Goal: Transaction & Acquisition: Book appointment/travel/reservation

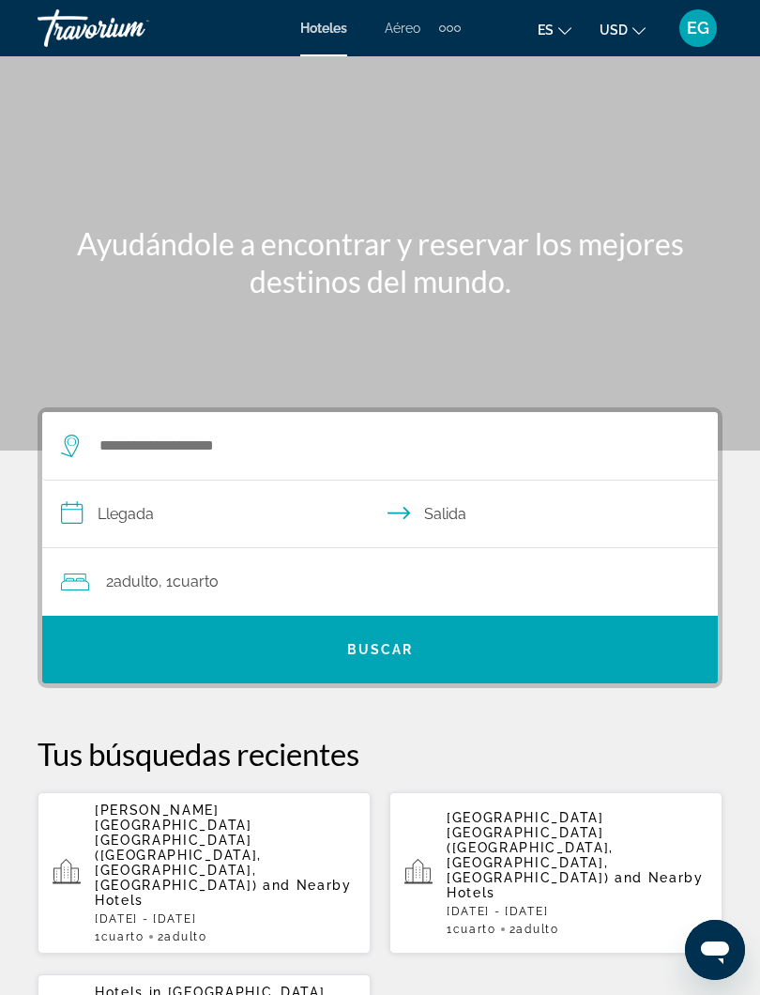
click at [299, 844] on div "[PERSON_NAME][GEOGRAPHIC_DATA] [GEOGRAPHIC_DATA] ([GEOGRAPHIC_DATA], [GEOGRAPHI…" at bounding box center [225, 873] width 261 height 141
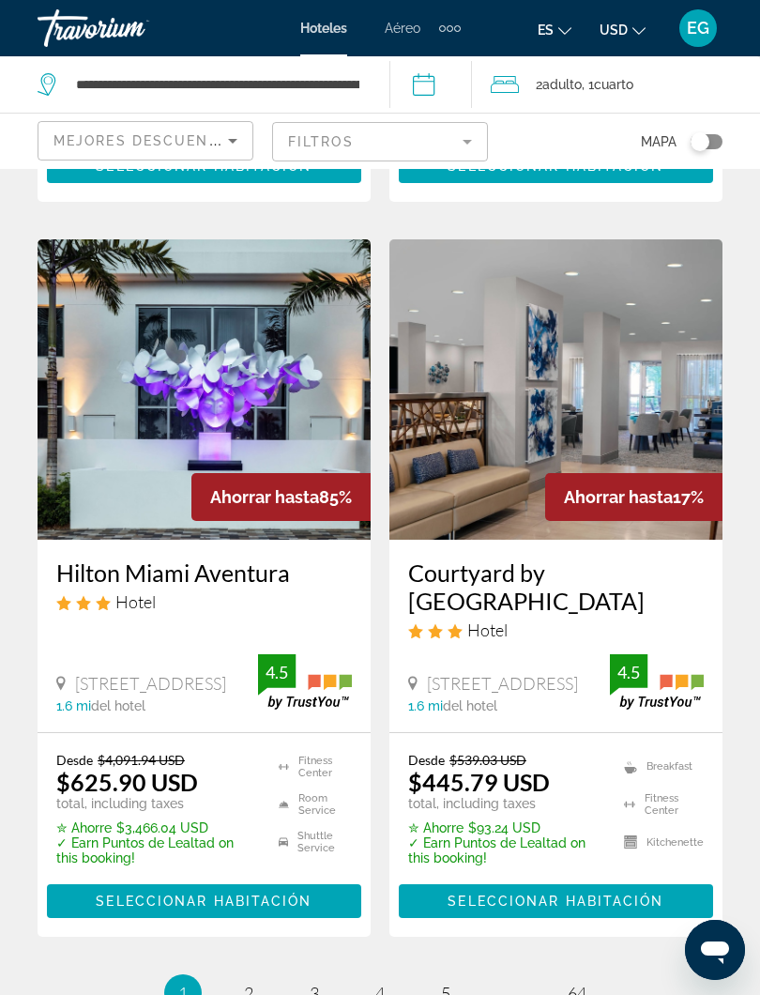
scroll to position [3801, 0]
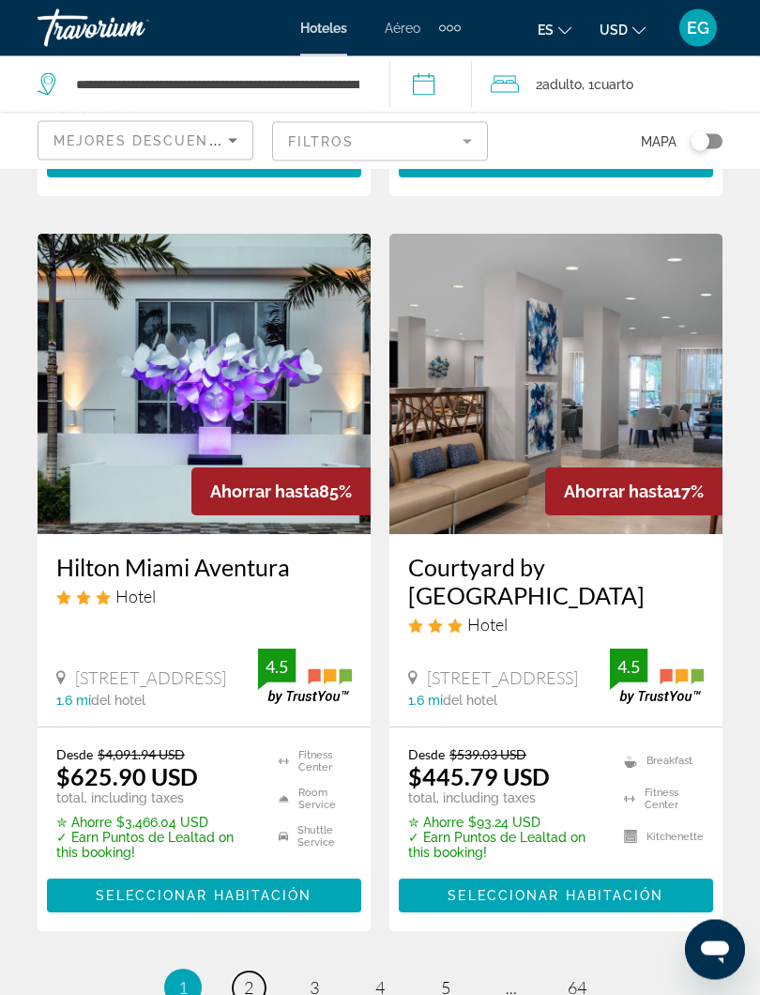
click at [253, 844] on span "2" at bounding box center [248, 988] width 9 height 21
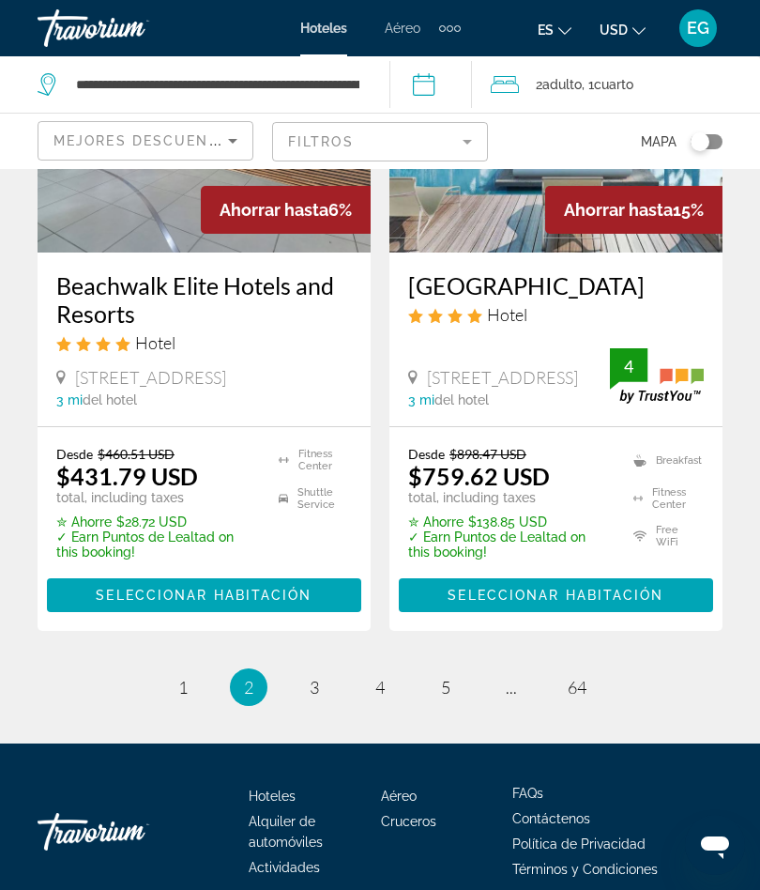
scroll to position [3941, 0]
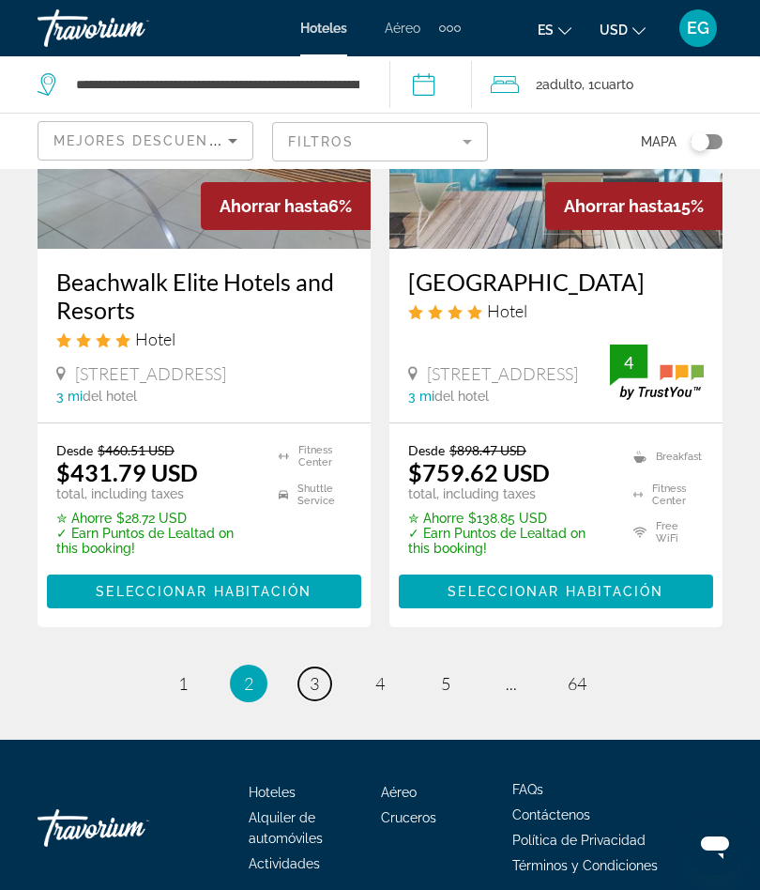
click at [313, 687] on span "3" at bounding box center [314, 683] width 9 height 21
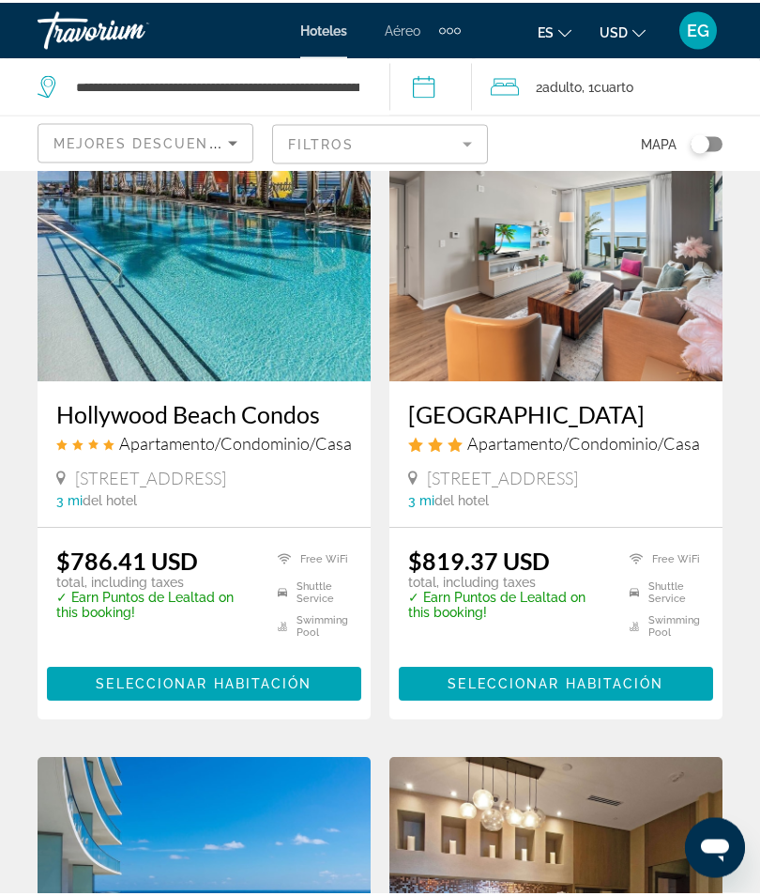
scroll to position [1581, 0]
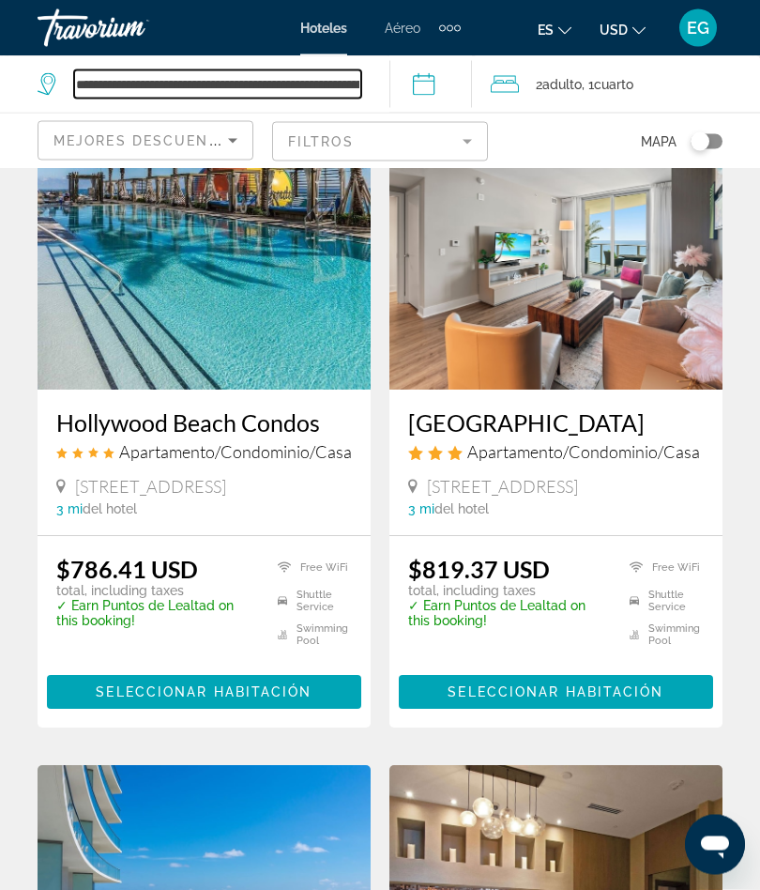
click at [361, 90] on input "**********" at bounding box center [217, 84] width 287 height 28
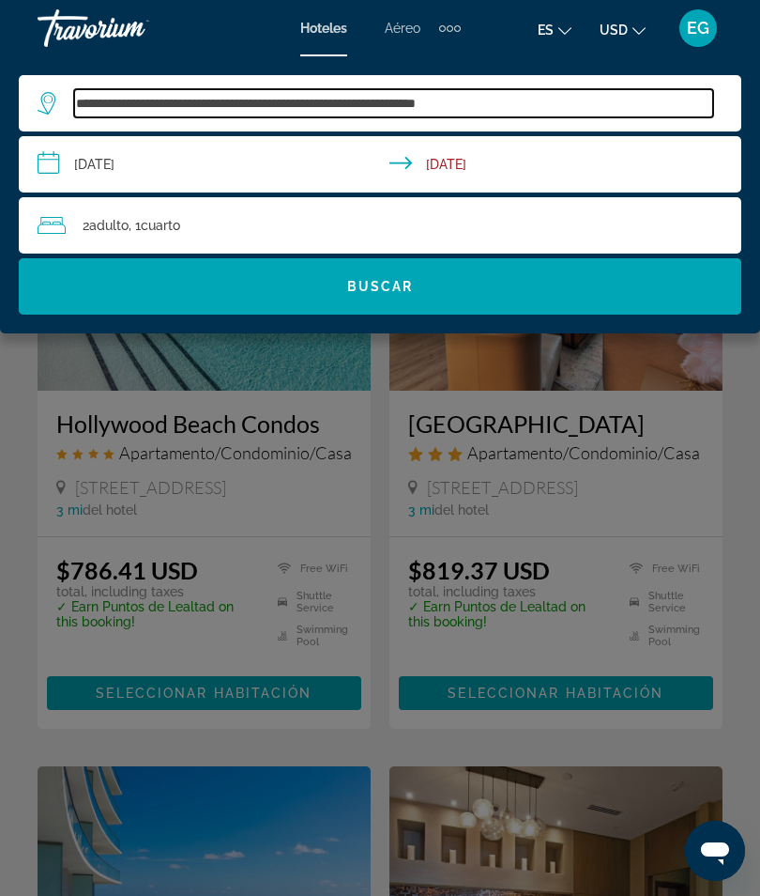
click at [432, 89] on input "**********" at bounding box center [393, 103] width 639 height 28
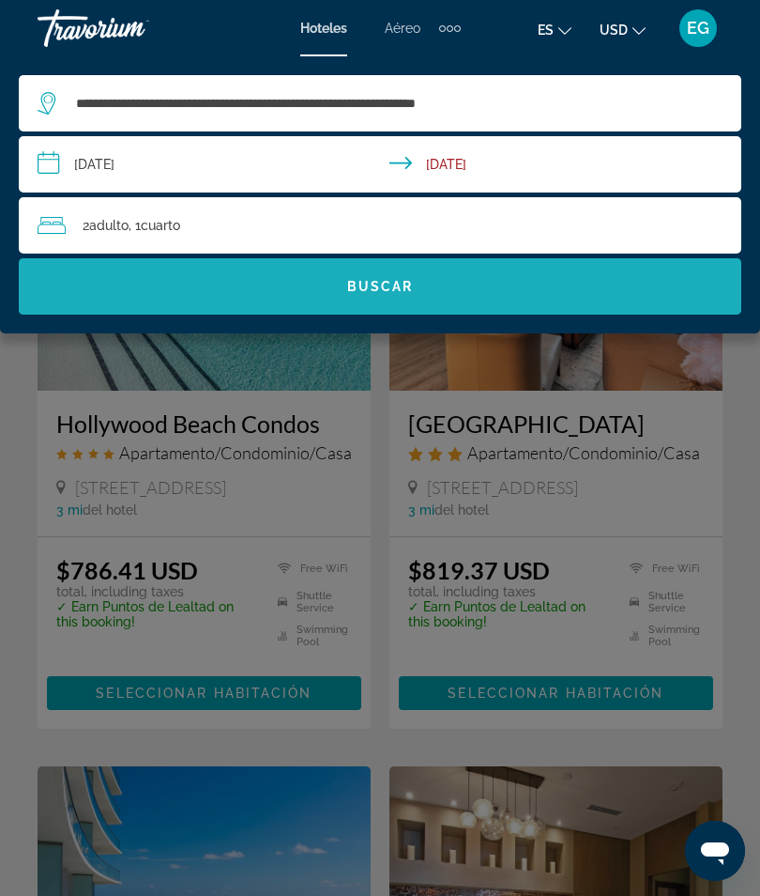
click at [388, 293] on span "Buscar" at bounding box center [380, 286] width 67 height 15
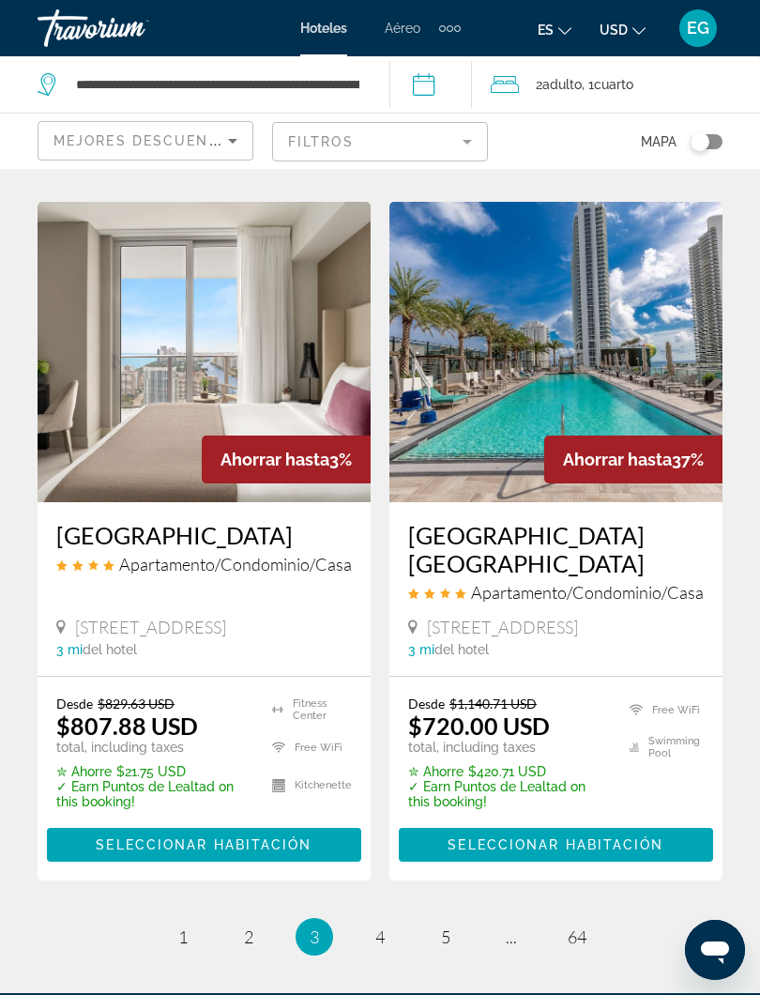
scroll to position [3621, 0]
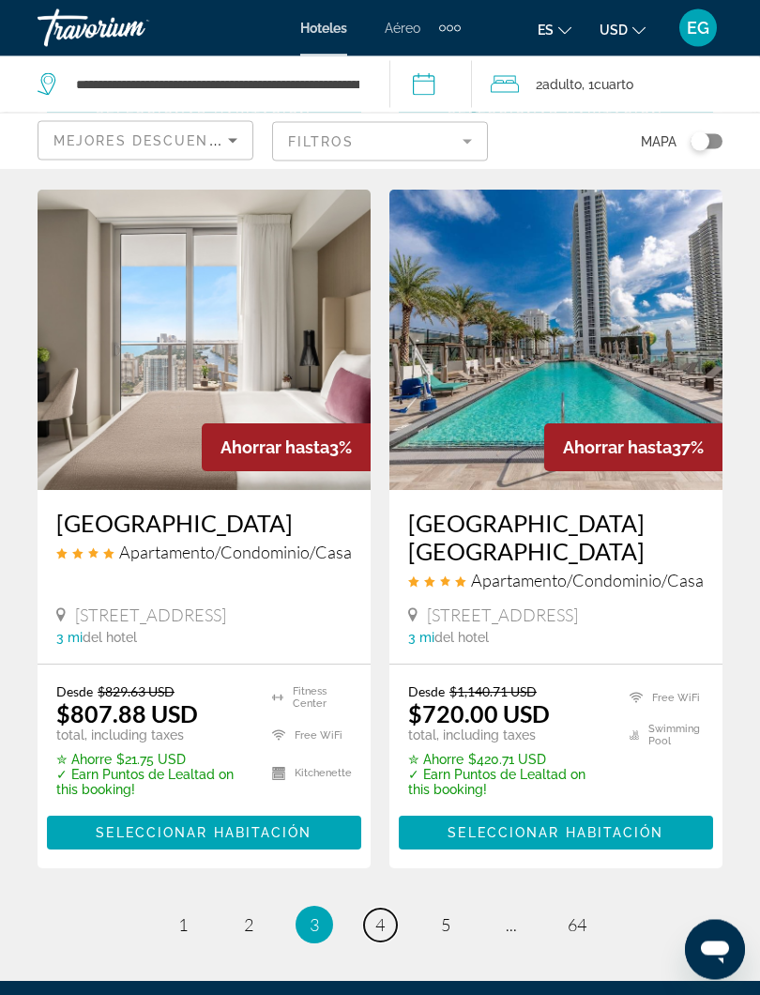
click at [379, 844] on span "4" at bounding box center [380, 925] width 9 height 21
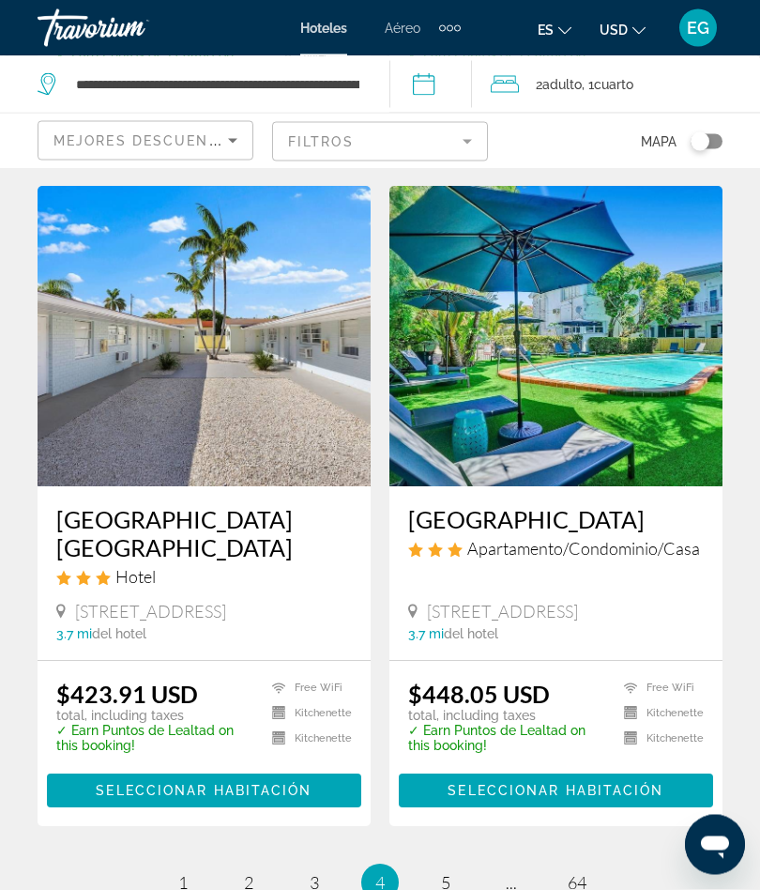
scroll to position [3881, 0]
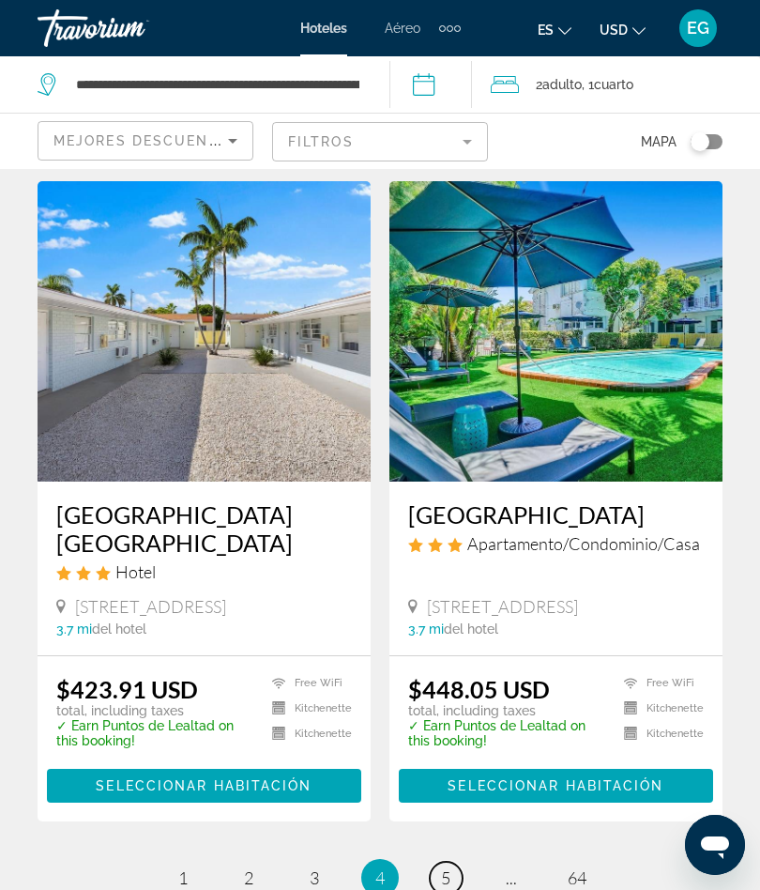
click at [441, 844] on span "5" at bounding box center [445, 877] width 9 height 21
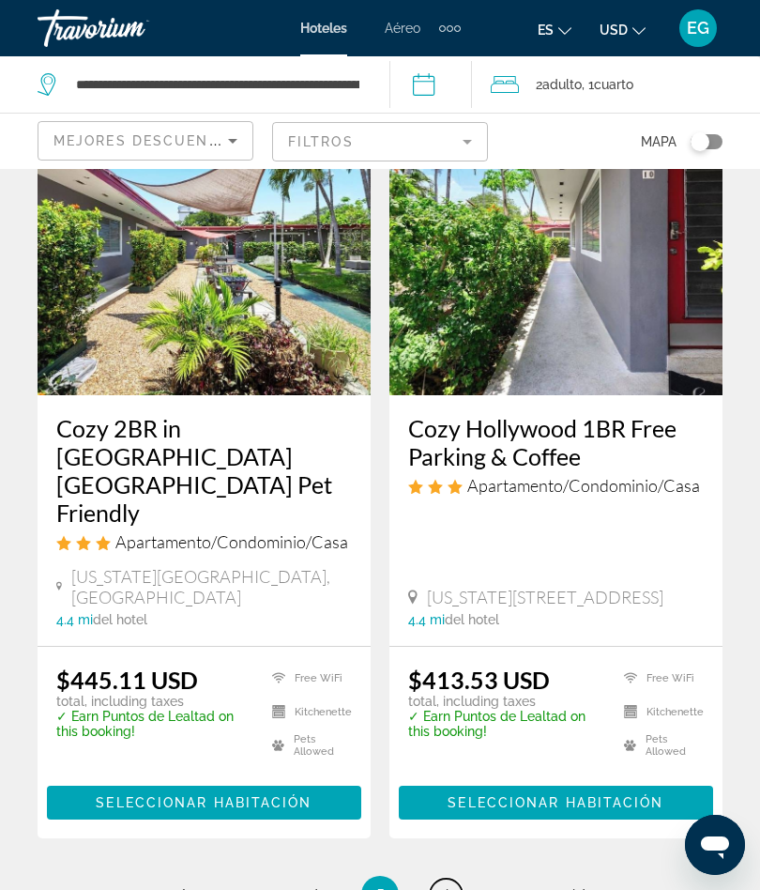
scroll to position [3871, 0]
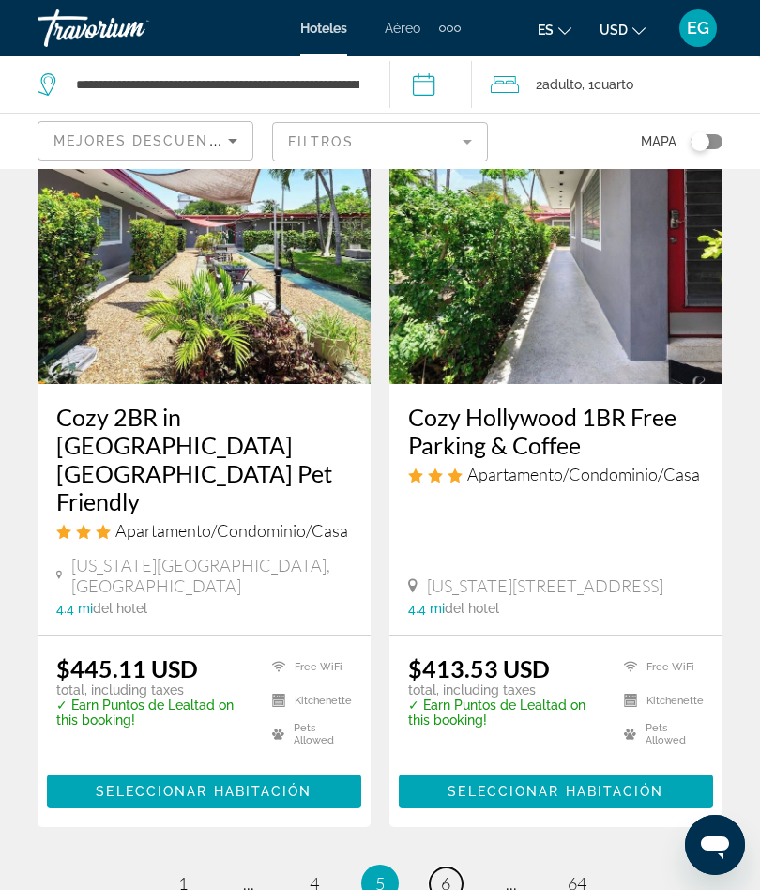
click at [450, 844] on span "6" at bounding box center [445, 883] width 9 height 21
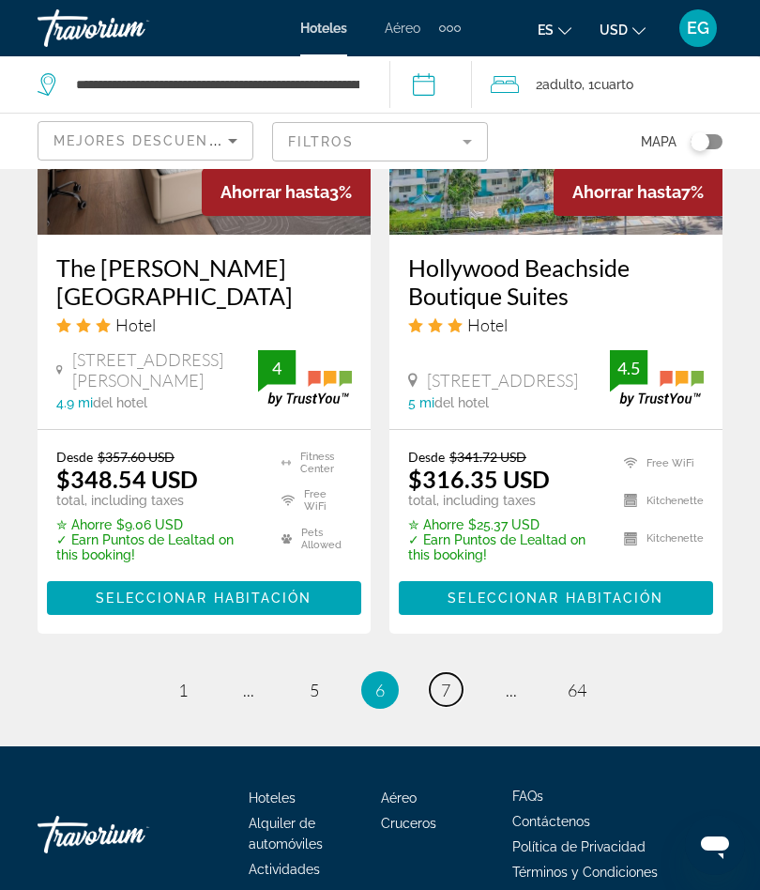
scroll to position [4042, 0]
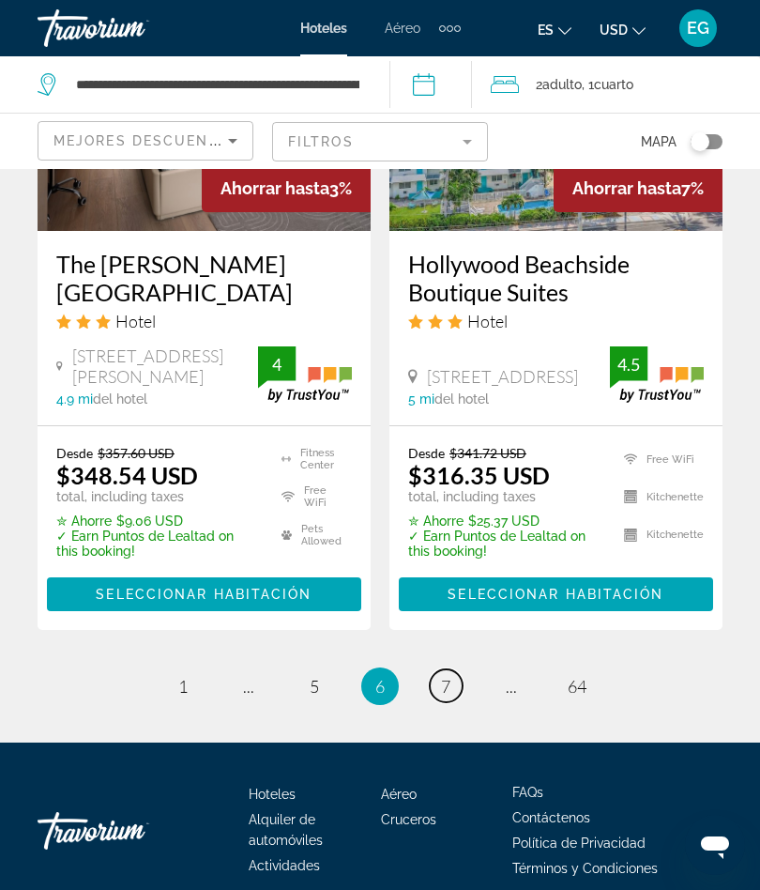
click at [454, 669] on link "page 7" at bounding box center [446, 685] width 33 height 33
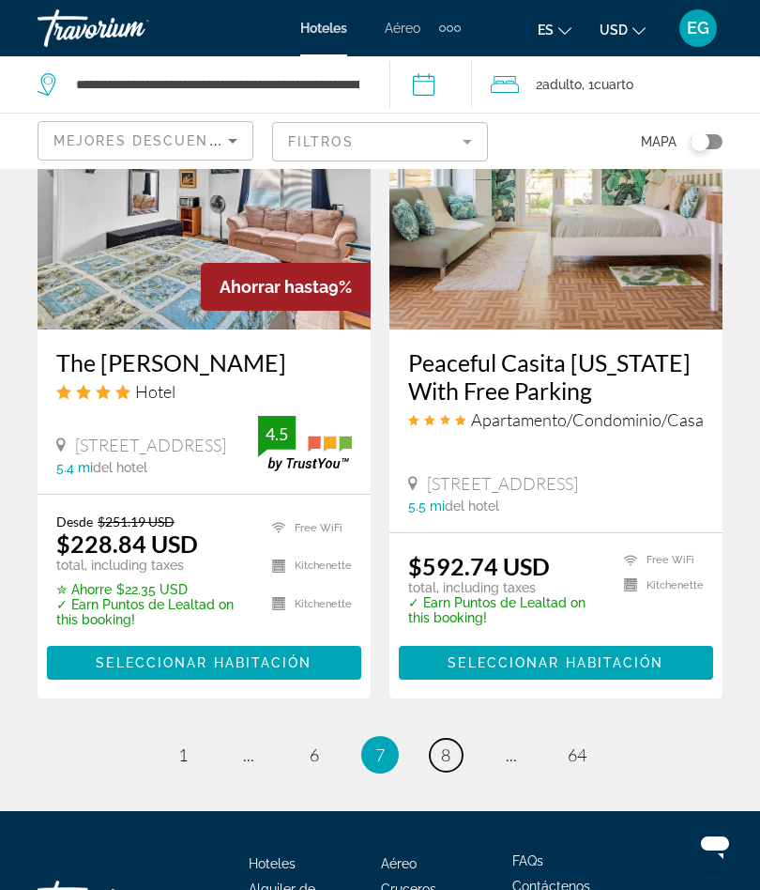
scroll to position [3875, 0]
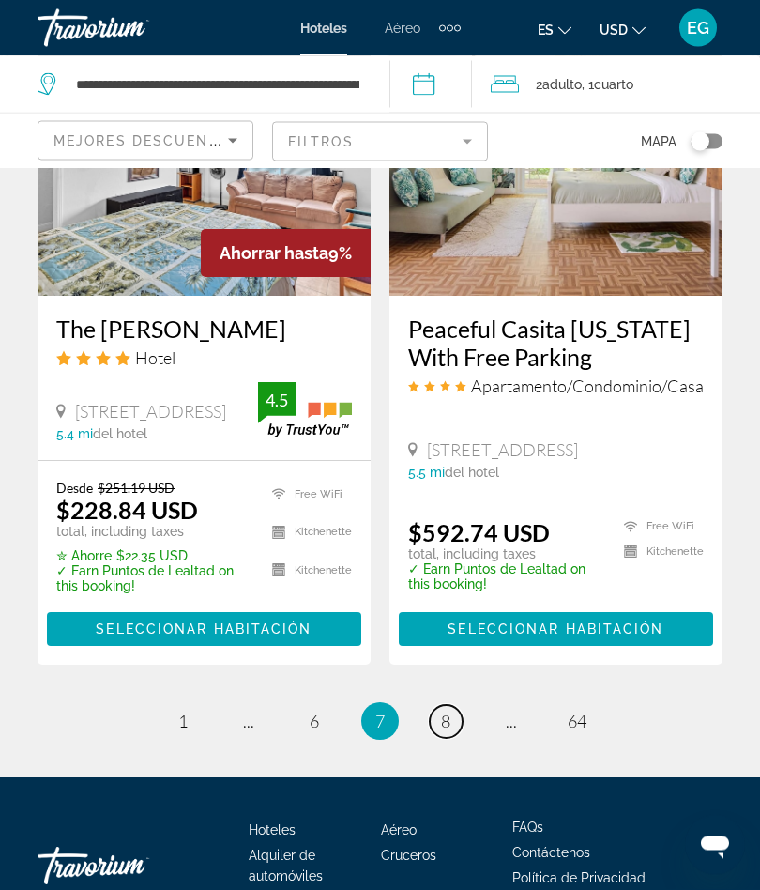
click at [455, 706] on link "page 8" at bounding box center [446, 722] width 33 height 33
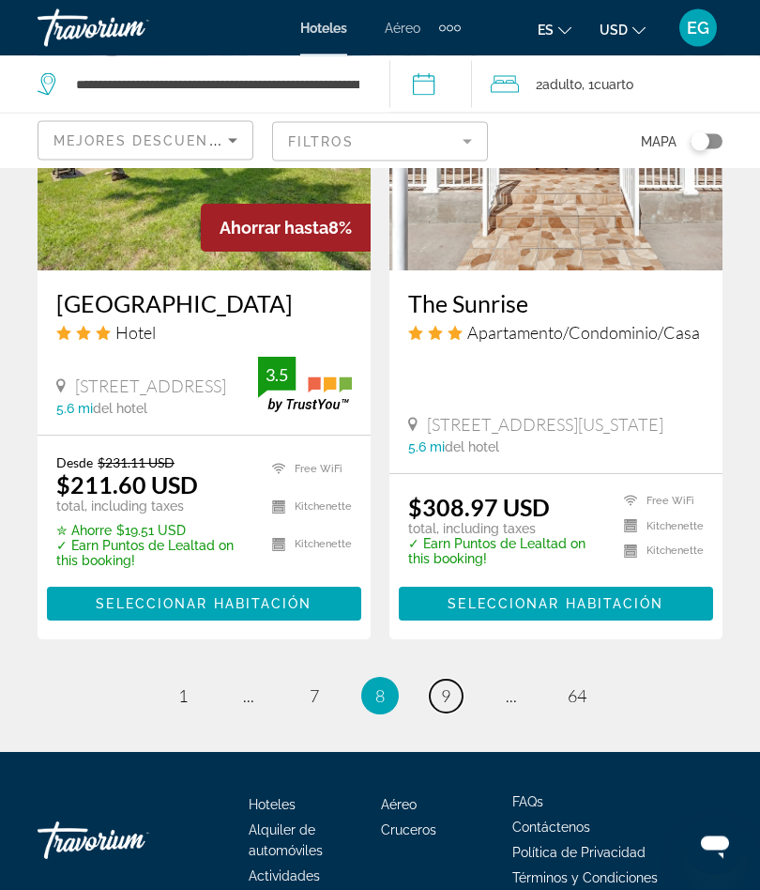
scroll to position [3837, 0]
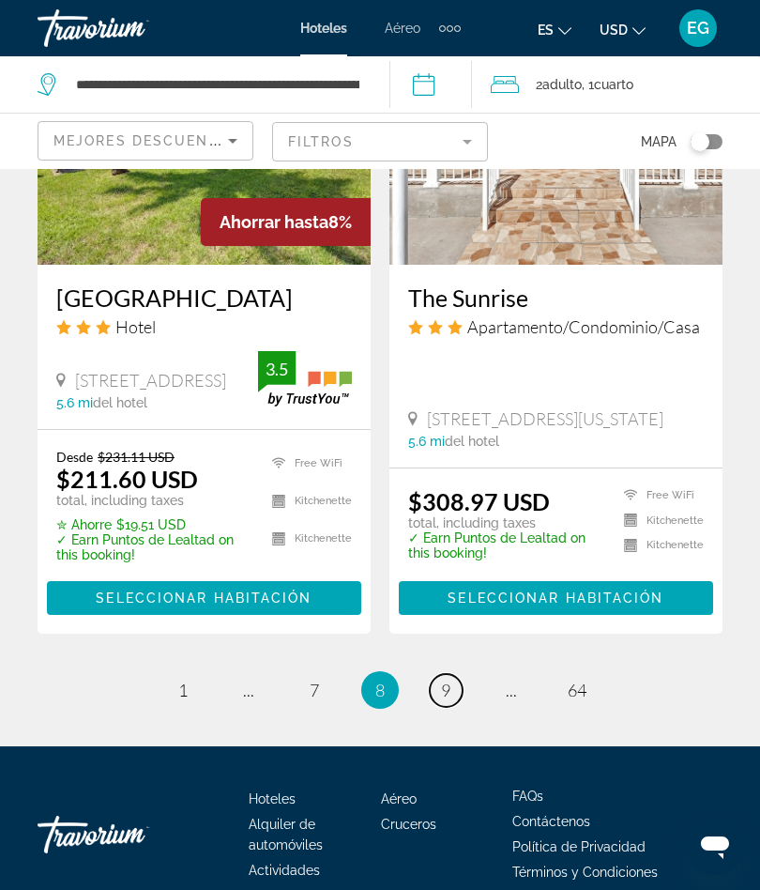
click at [450, 700] on span "9" at bounding box center [445, 690] width 9 height 21
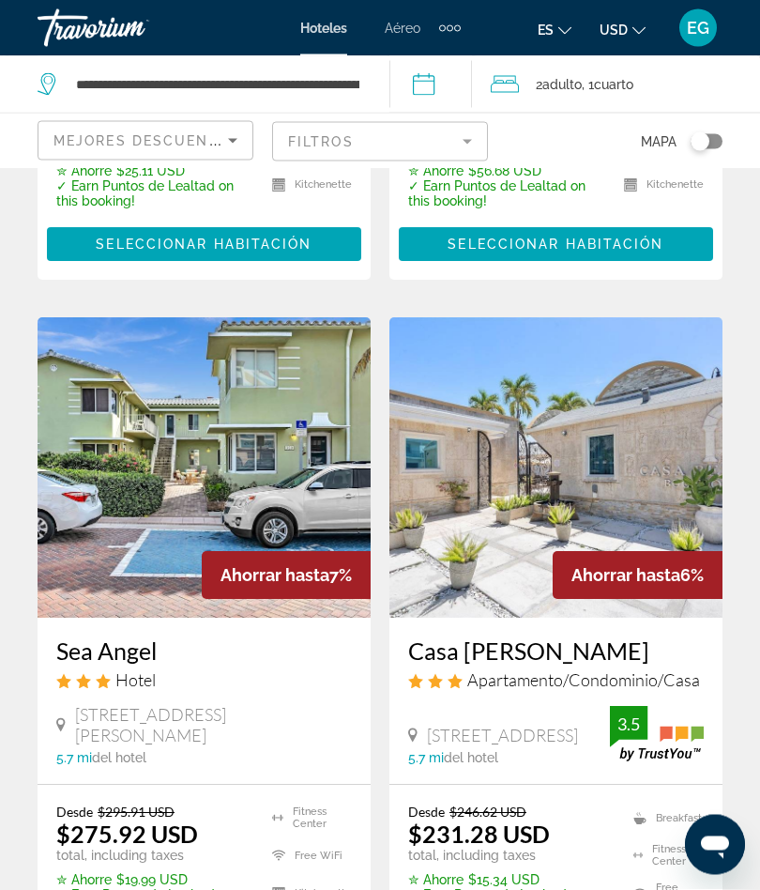
scroll to position [638, 0]
